Goal: Information Seeking & Learning: Find specific fact

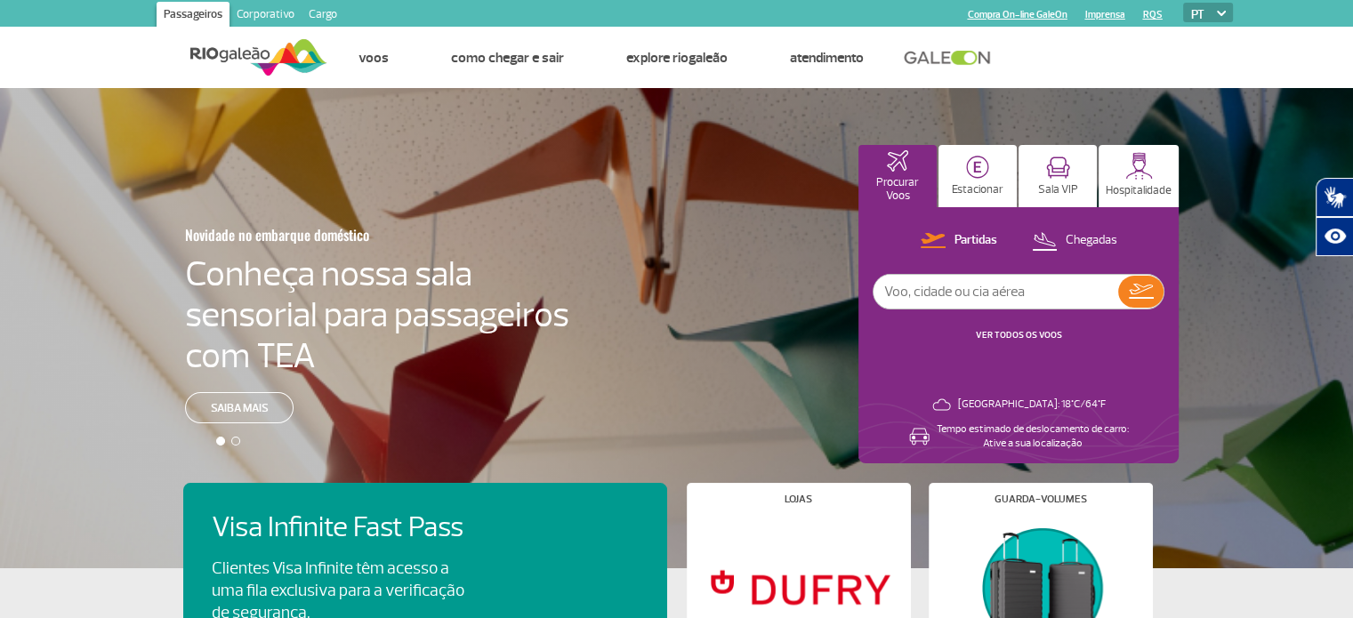
click at [943, 279] on input "text" at bounding box center [995, 292] width 245 height 34
type input "air canada"
click at [1162, 294] on button at bounding box center [1140, 292] width 45 height 32
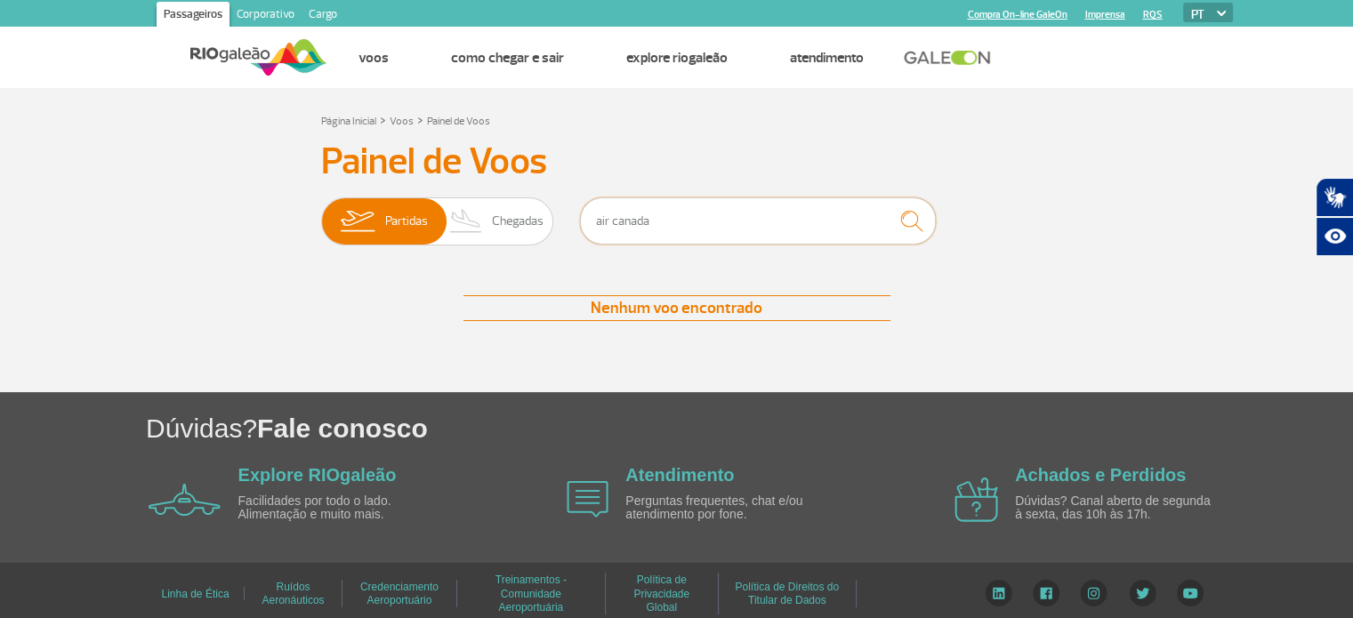
click at [646, 216] on input "air canada" at bounding box center [758, 220] width 356 height 47
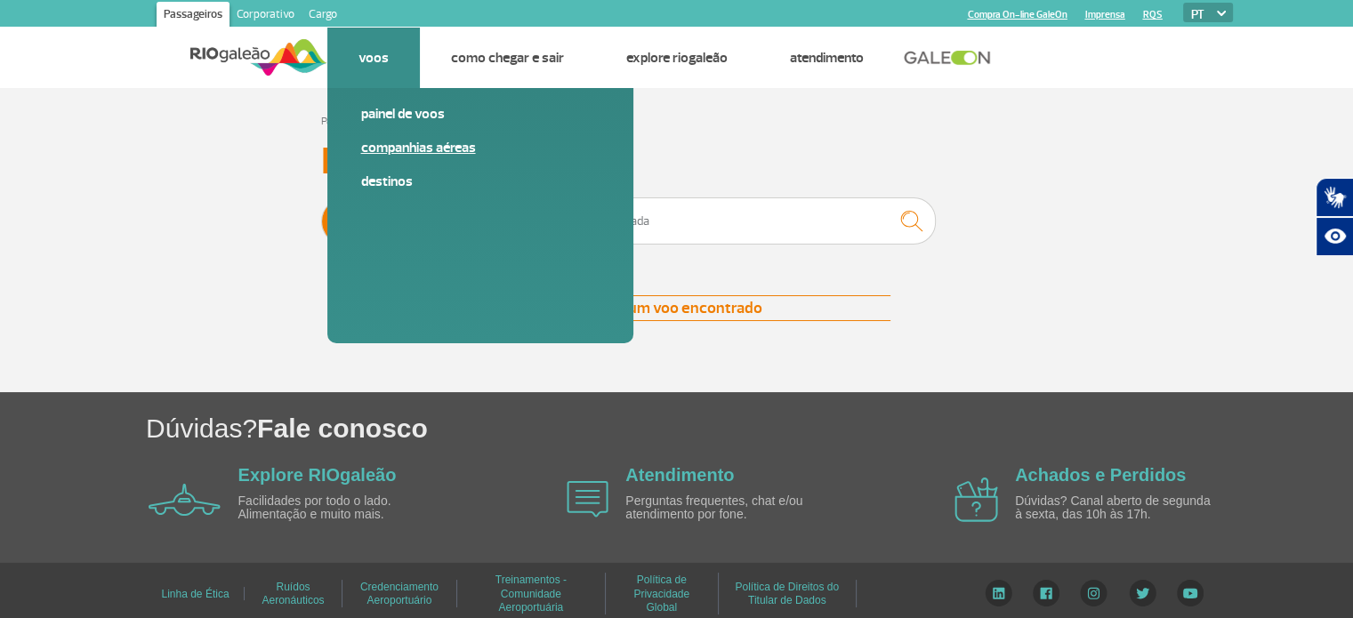
click at [380, 149] on link "Companhias Aéreas" at bounding box center [480, 148] width 238 height 20
